Goal: Task Accomplishment & Management: Use online tool/utility

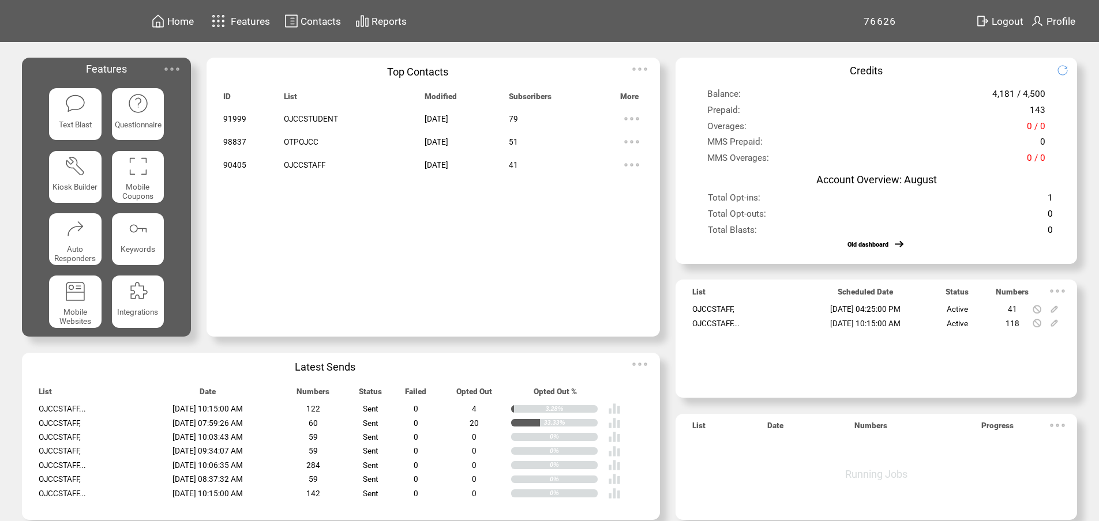
click at [877, 313] on span "[DATE] 04:25:00 PM" at bounding box center [865, 309] width 70 height 9
click at [729, 314] on span "OJCCSTAFF," at bounding box center [713, 309] width 42 height 9
click at [1017, 313] on span "41" at bounding box center [1012, 309] width 9 height 9
click at [696, 312] on span "OJCCSTAFF," at bounding box center [713, 309] width 42 height 9
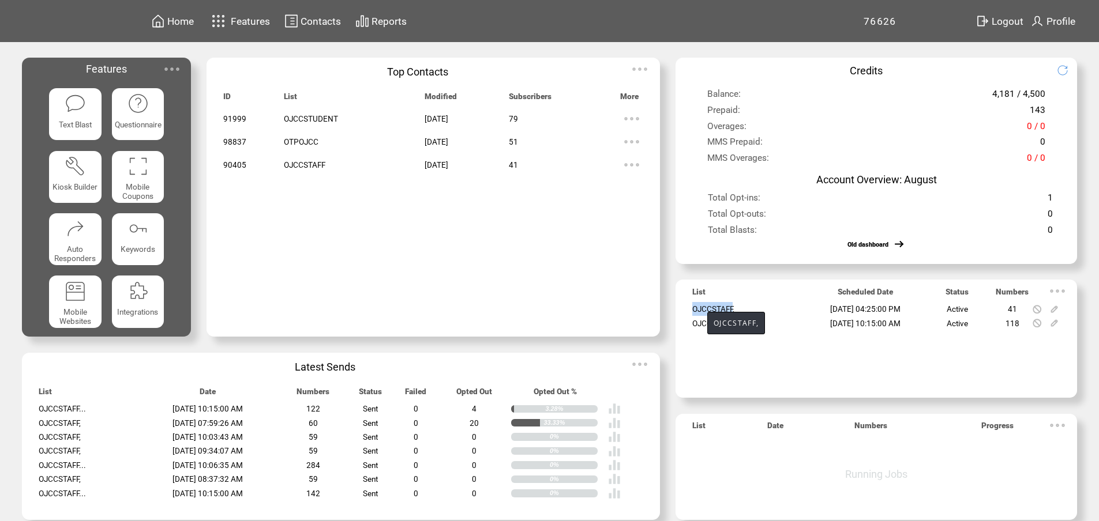
click at [696, 312] on span "OJCCSTAFF," at bounding box center [713, 309] width 42 height 9
click at [881, 309] on span "09/15/2025 04:25:00 PM" at bounding box center [865, 309] width 70 height 9
click at [1069, 289] on img at bounding box center [1057, 291] width 23 height 23
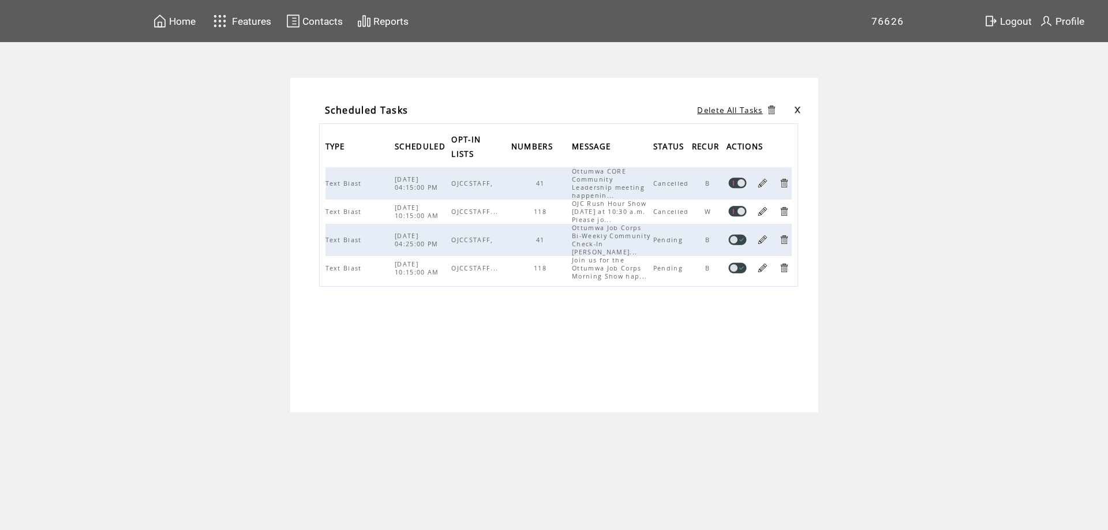
click at [504, 235] on td "OJCCSTAFF," at bounding box center [480, 240] width 59 height 32
click at [765, 235] on link at bounding box center [762, 239] width 11 height 11
